Goal: Use online tool/utility: Use online tool/utility

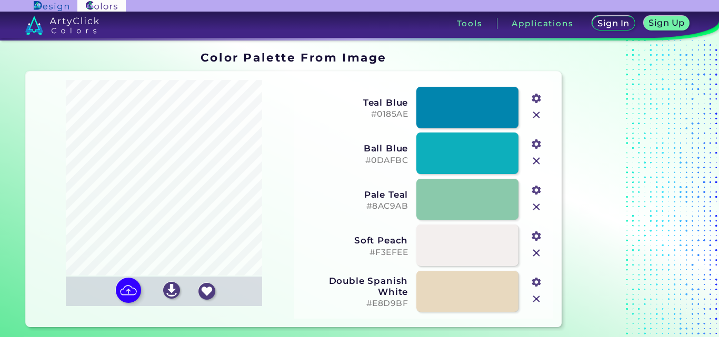
click at [0, 0] on input "file" at bounding box center [0, 0] width 0 height 0
click at [121, 289] on img at bounding box center [128, 290] width 31 height 31
click at [0, 0] on input "file" at bounding box center [0, 0] width 0 height 0
type input "#657779"
type input "#95a7a3"
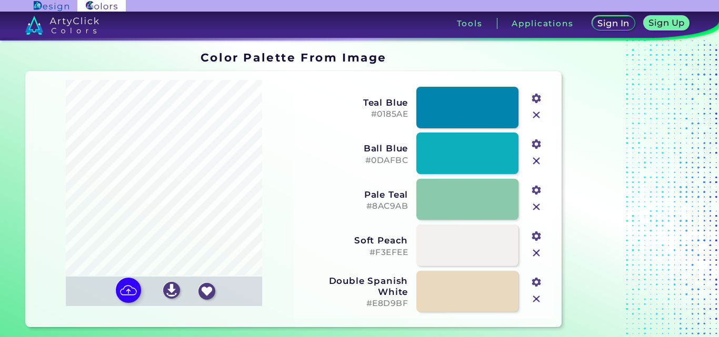
type input "#d3dcd9"
type input "#dee6e3"
type input "#363a3e"
type input "#a9b8b7"
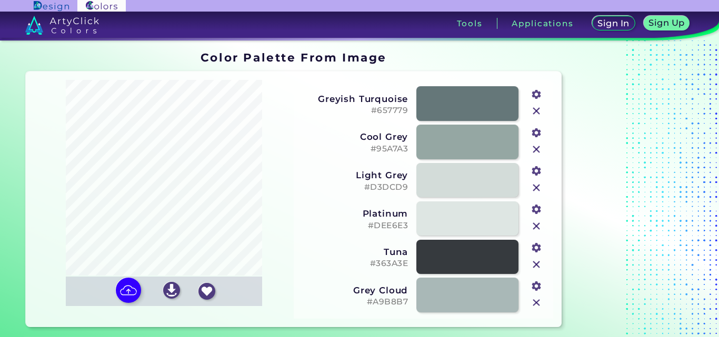
click at [0, 0] on input "file" at bounding box center [0, 0] width 0 height 0
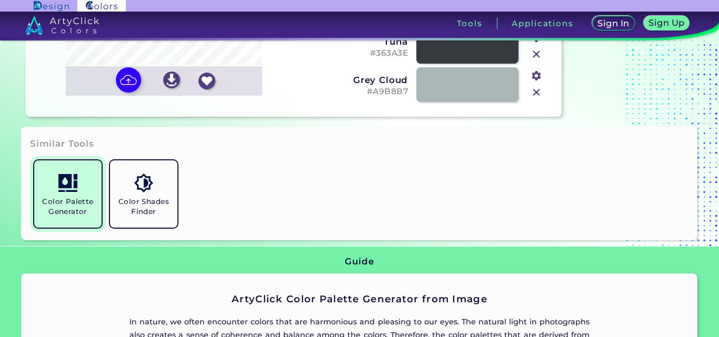
click at [84, 193] on link "Color Palette Generator" at bounding box center [68, 194] width 76 height 76
